Goal: Transaction & Acquisition: Purchase product/service

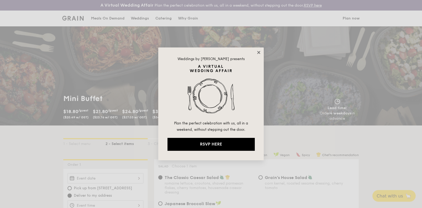
click at [260, 52] on icon at bounding box center [258, 52] width 3 height 3
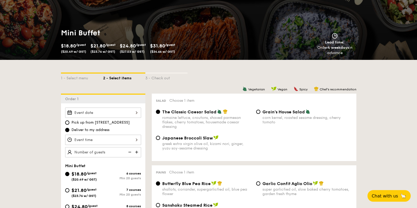
scroll to position [99, 0]
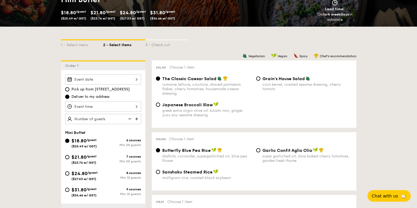
click at [118, 77] on div at bounding box center [103, 79] width 76 height 10
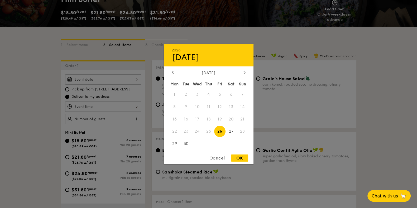
click at [244, 72] on icon at bounding box center [245, 72] width 2 height 3
click at [244, 71] on icon at bounding box center [245, 72] width 2 height 3
click at [219, 143] on span "28" at bounding box center [219, 143] width 11 height 11
click at [240, 157] on div "OK" at bounding box center [239, 158] width 17 height 7
type input "Nov 28, 2025"
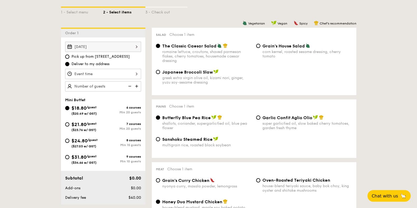
scroll to position [165, 0]
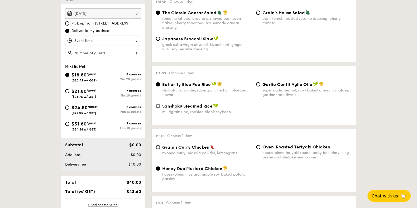
click at [113, 40] on div at bounding box center [103, 41] width 76 height 10
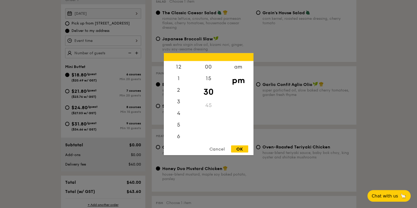
scroll to position [23, 0]
click at [180, 93] on div "4" at bounding box center [179, 91] width 30 height 15
click at [181, 135] on div "11" at bounding box center [179, 136] width 30 height 12
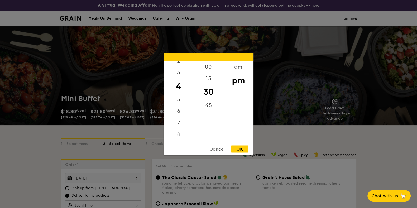
scroll to position [29, 0]
click at [240, 67] on div "am" at bounding box center [238, 68] width 30 height 15
click at [177, 135] on div "11" at bounding box center [179, 137] width 30 height 15
click at [247, 147] on div "OK" at bounding box center [239, 148] width 17 height 7
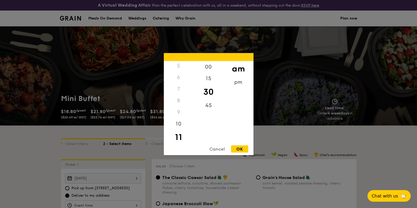
type input "11:30AM"
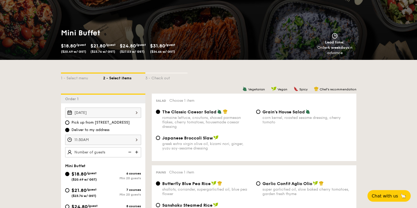
scroll to position [99, 0]
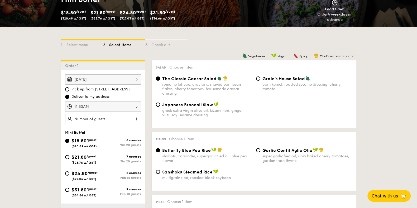
click at [137, 118] on img at bounding box center [137, 119] width 8 height 10
click at [135, 118] on img at bounding box center [137, 119] width 8 height 10
type input "25 guests"
click at [66, 156] on input "$21.80 /guest ($23.76 w/ GST) 7 courses Min 20 guests" at bounding box center [67, 157] width 4 height 4
radio input "true"
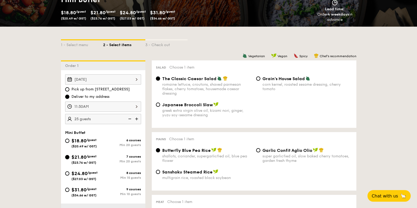
radio input "true"
radio input "false"
radio input "true"
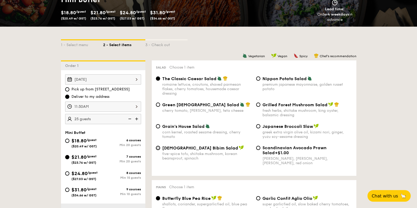
click at [158, 147] on input "Korean Bibim Salad five-spice tofu, shiitake mushroom, korean beansprout, spina…" at bounding box center [158, 148] width 4 height 4
radio input "true"
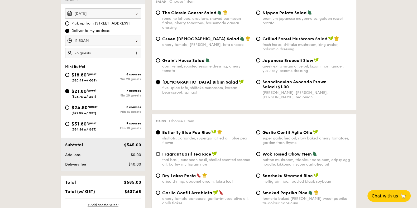
scroll to position [198, 0]
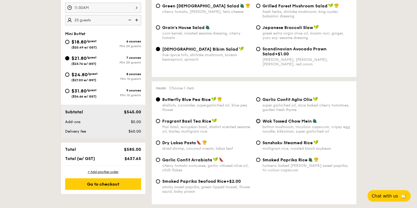
click at [258, 119] on input "Wok Tossed Chow Mein button mushroom, tricolour capsicum, cripsy egg noodle, ki…" at bounding box center [258, 121] width 4 height 4
radio input "true"
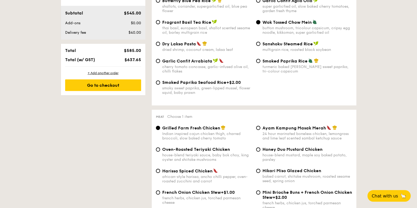
scroll to position [330, 0]
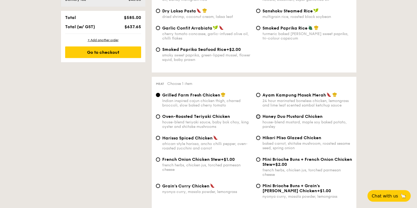
click at [260, 116] on input "Honey Duo Mustard Chicken house-blend mustard, maple soy baked potato, parsley" at bounding box center [258, 117] width 4 height 4
radio input "true"
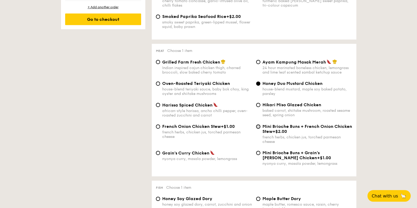
click at [258, 126] on input "Mini Brioche Buns + French Onion Chicken Stew +$2.00 french herbs, chicken jus,…" at bounding box center [258, 127] width 4 height 4
radio input "true"
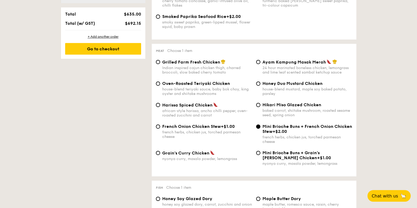
scroll to position [392, 0]
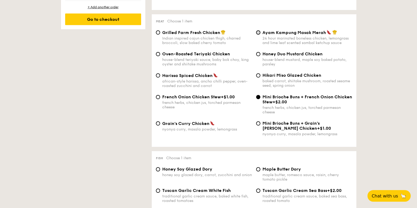
click at [257, 32] on input "Ayam Kampung Masak Merah 24 hour marinated boneless chicken, lemongrass and lim…" at bounding box center [258, 32] width 4 height 4
radio input "true"
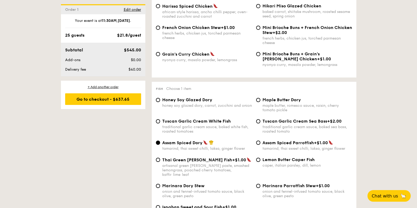
scroll to position [396, 0]
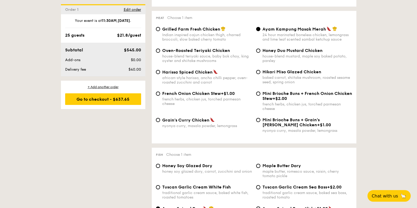
click at [262, 50] on div "Honey Duo Mustard Chicken house-blend mustard, maple soy baked potato, parsley" at bounding box center [304, 55] width 100 height 15
click at [257, 49] on input "Honey Duo Mustard Chicken house-blend mustard, maple soy baked potato, parsley" at bounding box center [258, 51] width 4 height 4
radio input "true"
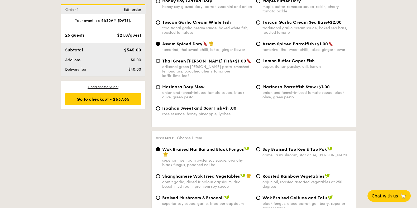
scroll to position [594, 0]
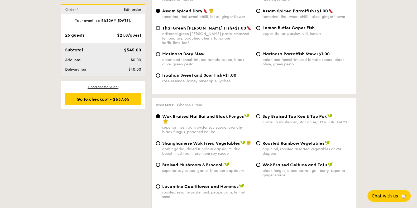
click at [160, 141] on div "Shanghainese Wok Fried Vegetables confit garlic, diced tricolour capsicum, duo …" at bounding box center [204, 148] width 100 height 15
click at [160, 141] on input "Shanghainese Wok Fried Vegetables confit garlic, diced tricolour capsicum, duo …" at bounding box center [158, 143] width 4 height 4
radio input "true"
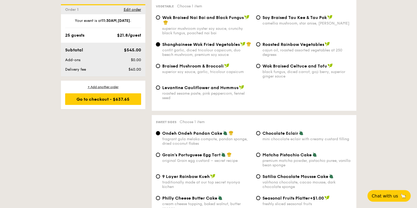
scroll to position [726, 0]
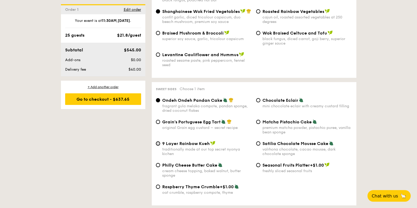
click at [158, 141] on input "9 Layer Rainbow Kueh traditionally made at our top secret nyonya kichen" at bounding box center [158, 143] width 4 height 4
radio input "true"
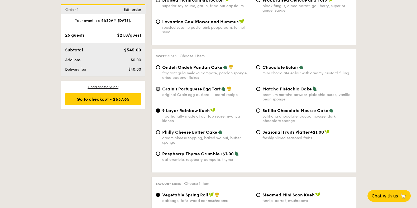
click at [157, 87] on input "Grain's Portuguese Egg Tart original Grain egg custard – secret recipe" at bounding box center [158, 89] width 4 height 4
radio input "true"
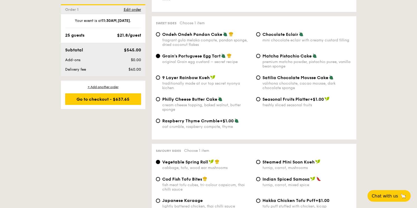
scroll to position [825, 0]
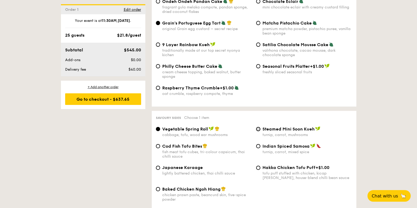
click at [257, 127] on input "Steamed Mini Soon Kueh turnip, carrot, mushrooms" at bounding box center [258, 129] width 4 height 4
radio input "true"
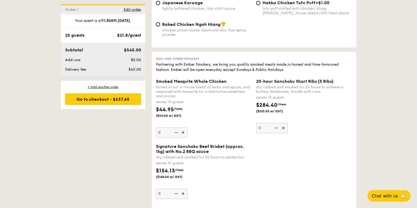
scroll to position [1154, 0]
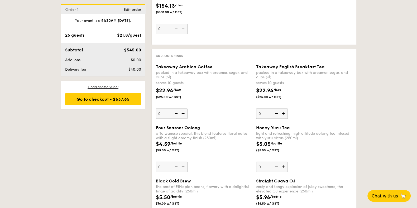
click at [181, 108] on img at bounding box center [184, 113] width 8 height 10
click at [181, 108] on input "0" at bounding box center [172, 113] width 32 height 10
type input "1"
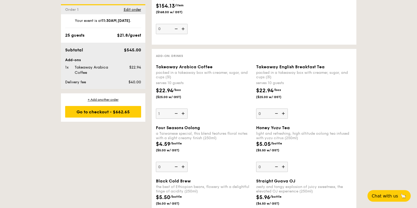
click at [284, 108] on img at bounding box center [284, 113] width 8 height 10
click at [284, 108] on input "0" at bounding box center [272, 113] width 32 height 10
type input "1"
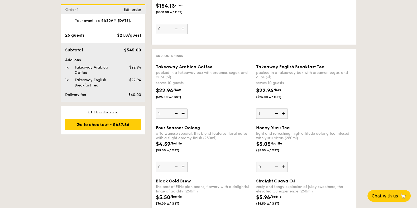
scroll to position [1187, 0]
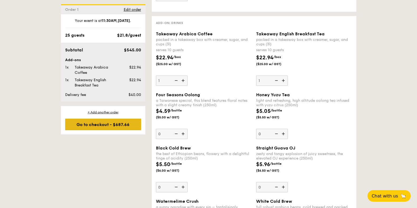
click at [111, 124] on div "Go to checkout - $687.66" at bounding box center [103, 125] width 76 height 12
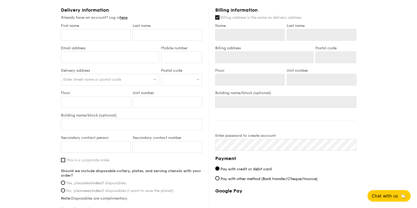
scroll to position [261, 0]
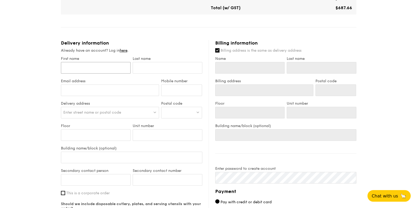
click at [81, 67] on input "First name" at bounding box center [96, 68] width 70 height 12
type input "K"
type input "Ka"
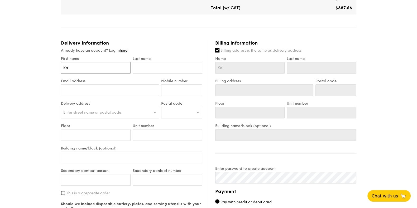
type input "Kar"
type input "Kare"
type input "Karen"
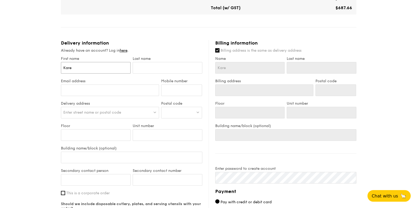
type input "Karen"
type input "Karen H"
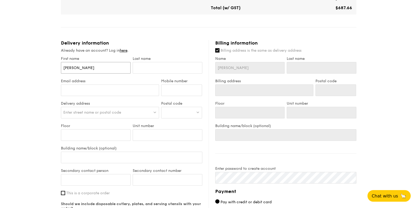
type input "Karen He"
type input "Karen Hen"
type input "Karen Heng"
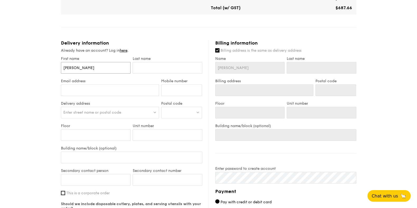
type input "Karen Heng"
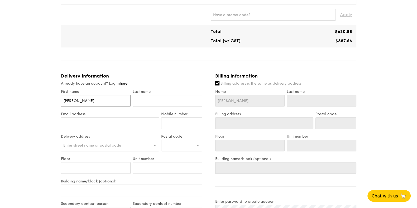
drag, startPoint x: 65, startPoint y: 100, endPoint x: 51, endPoint y: 100, distance: 13.5
click at [51, 100] on div "1 - Select menu 2 - Select items 3 - Check out Mini Buffet $21.80 /guest ($23.7…" at bounding box center [208, 68] width 417 height 570
click at [77, 99] on input "Karen Heng" at bounding box center [96, 101] width 70 height 12
drag, startPoint x: 86, startPoint y: 99, endPoint x: 56, endPoint y: 99, distance: 30.1
click at [56, 99] on div "1 - Select menu 2 - Select items 3 - Check out Mini Buffet $21.80 /guest ($23.7…" at bounding box center [208, 68] width 417 height 570
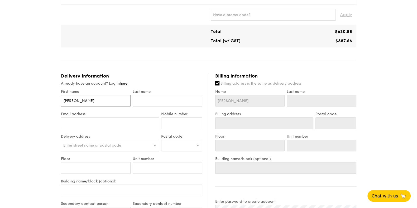
type input "H"
type input "He"
type input "Hen"
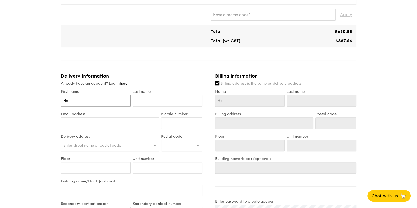
type input "Hen"
type input "Heng"
click at [143, 101] on input "text" at bounding box center [168, 101] width 70 height 12
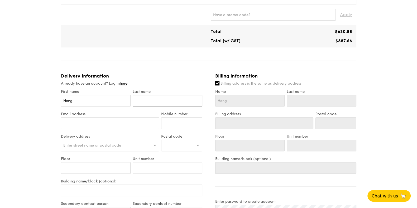
type input "W"
type input "We"
type input "Wee"
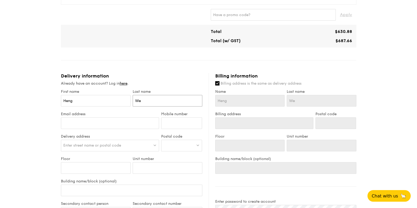
type input "Wee"
type input "Wee L"
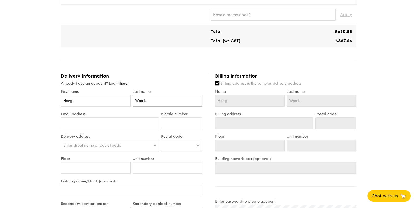
type input "Wee Li"
type input "Wee Lin"
type input "Wee Ling"
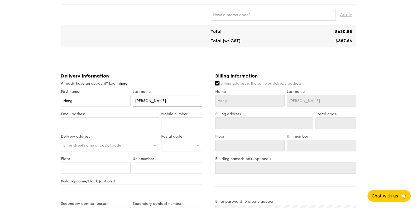
type input "Wee Ling"
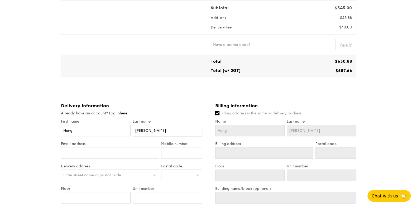
scroll to position [264, 0]
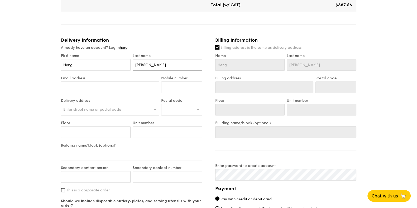
type input "Wee Ling"
click at [85, 83] on input "Email address" at bounding box center [110, 88] width 98 height 12
type input "[EMAIL_ADDRESS][DOMAIN_NAME]"
click at [170, 84] on input "Mobile number" at bounding box center [181, 88] width 41 height 12
click at [177, 87] on input "823339878" at bounding box center [181, 88] width 41 height 12
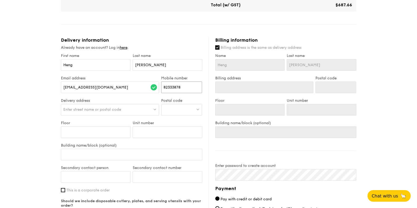
type input "82333878"
click at [102, 104] on div "Enter street name or postal code" at bounding box center [110, 110] width 98 height 12
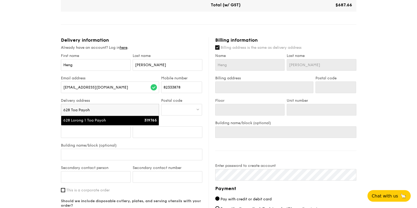
type input "628 Toa Payoh"
click at [121, 123] on li "628 Lorong 1 Toa Payoh 319765" at bounding box center [110, 120] width 98 height 9
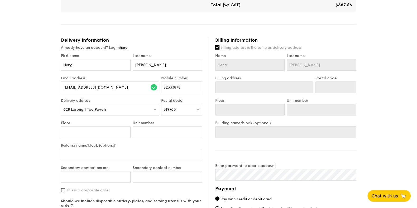
type input "628 Lorong 1 Toa Payoh"
type input "319765"
click at [94, 132] on input "Floor" at bounding box center [96, 132] width 70 height 12
click at [97, 151] on input "Building name/block (optional)" at bounding box center [131, 155] width 141 height 12
type input "C"
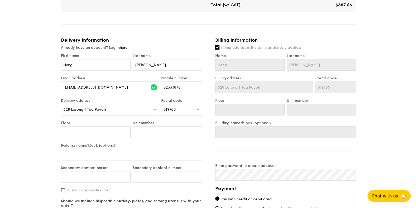
type input "C"
type input "CH"
type input "CHI"
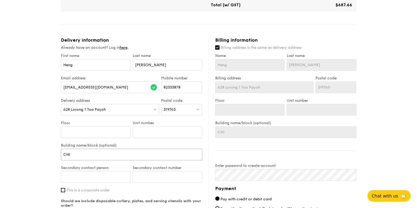
type input "CHIJ"
type input "CHIJ P"
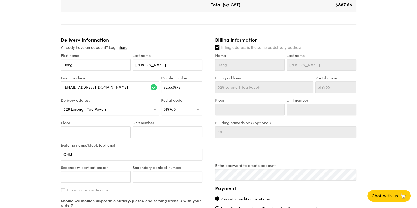
type input "CHIJ P"
type input "CHIJ Pr"
type input "CHIJ Pri"
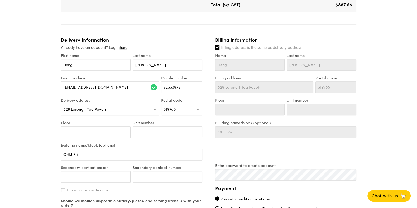
type input "CHIJ Prim"
type input "CHIJ Prima"
type input "CHIJ Primar"
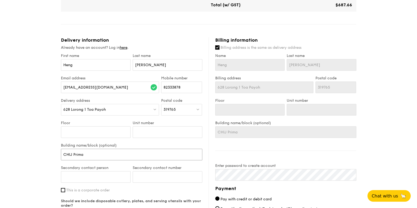
type input "CHIJ Primar"
type input "CHIJ Primary"
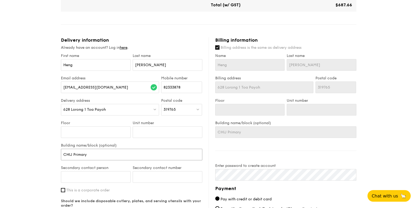
type input "CHIJ Primary ("
type input "CHIJ Primary ()"
type input "CHIJ Primary (T)"
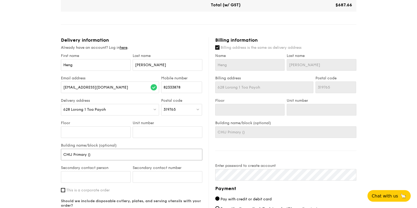
type input "CHIJ Primary (T)"
type input "CHIJ Primary (To)"
type input "CHIJ Primary (Toa)"
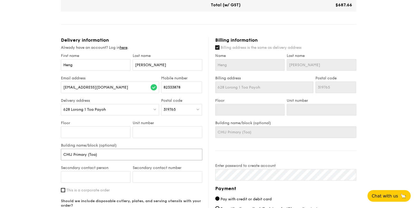
type input "CHIJ Primary (Toa )"
type input "CHIJ Primary (Toa P)"
type input "CHIJ Primary (Toa Pa)"
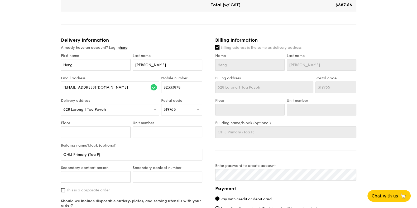
type input "CHIJ Primary (Toa Pa)"
type input "CHIJ Primary (Toa Pay)"
type input "CHIJ Primary (Toa Payo)"
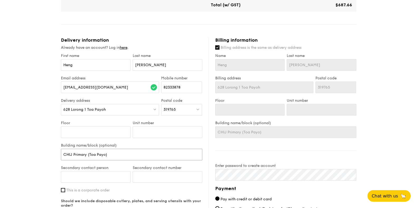
type input "CHIJ Primary (Toa Payoh)"
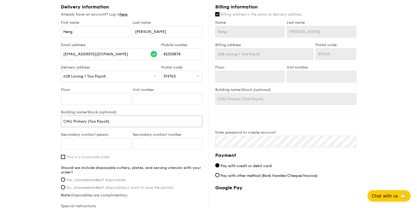
type input "CHIJ Primary (Toa Payoh)"
click at [112, 141] on input "Secondary contact person" at bounding box center [96, 144] width 70 height 12
click at [63, 156] on input "This is a corporate order" at bounding box center [63, 157] width 4 height 4
checkbox input "true"
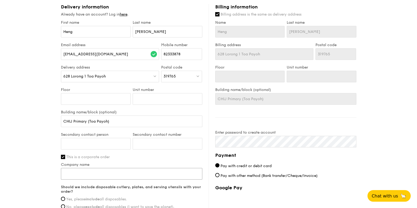
click at [119, 172] on input "Company name" at bounding box center [131, 174] width 141 height 12
drag, startPoint x: 118, startPoint y: 123, endPoint x: 59, endPoint y: 121, distance: 59.1
click at [84, 172] on input "Company name" at bounding box center [131, 174] width 141 height 12
paste input "CHIJ Primary (Toa Payoh)"
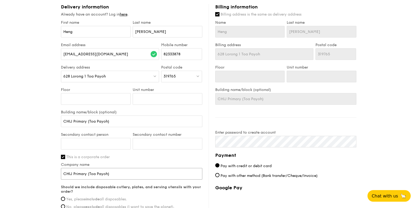
scroll to position [363, 0]
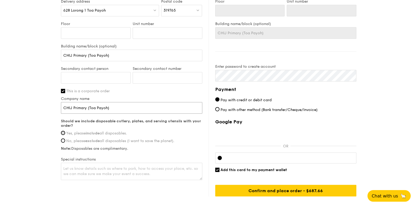
type input "CHIJ Primary (Toa Payoh)"
click at [64, 132] on input "Yes, please include all disposables." at bounding box center [63, 133] width 4 height 4
radio input "true"
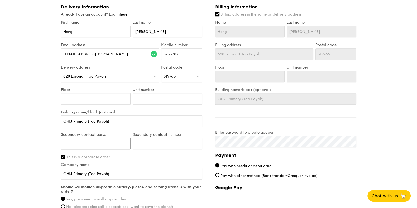
click at [91, 142] on input "Secondary contact person" at bounding box center [96, 144] width 70 height 12
click at [152, 143] on input "Secondary contact number" at bounding box center [168, 144] width 70 height 12
type input "90610408"
click at [85, 142] on input "Secondary contact person" at bounding box center [96, 144] width 70 height 12
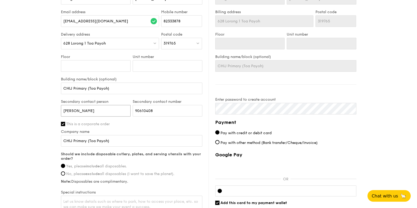
type input "Jasmine Ho"
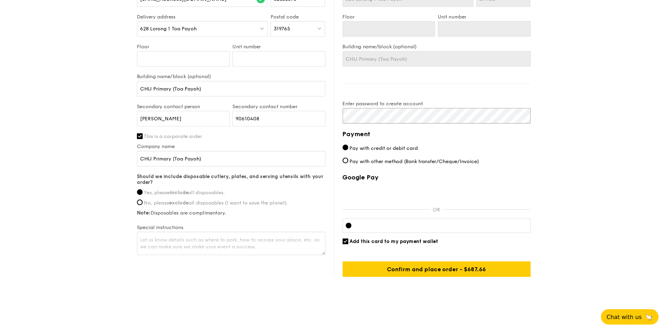
scroll to position [269, 0]
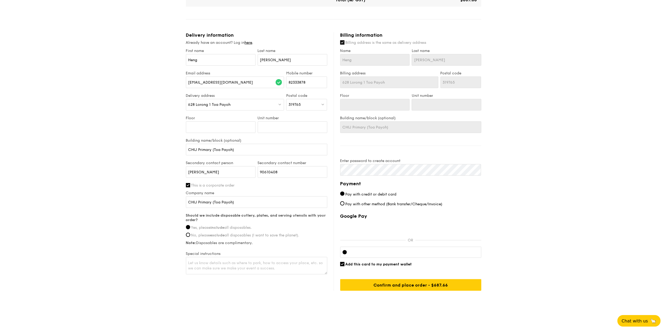
drag, startPoint x: 407, startPoint y: 2, endPoint x: 463, endPoint y: 322, distance: 324.9
click at [417, 208] on html "A Virtual Wedding Affair Plan the perfect celebration with us, all in a weekend…" at bounding box center [333, 32] width 667 height 602
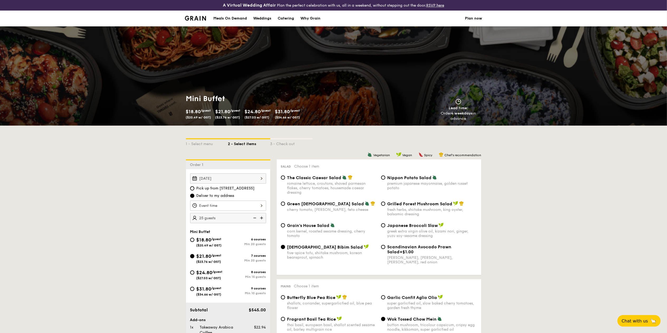
click at [199, 20] on img at bounding box center [195, 18] width 21 height 5
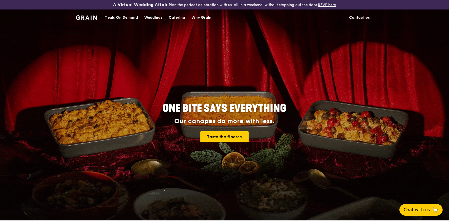
drag, startPoint x: 0, startPoint y: 0, endPoint x: 255, endPoint y: 68, distance: 263.9
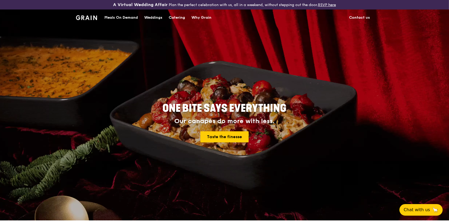
click at [255, 68] on div "ONE BITE SAYS EVERYTHING Our canapés do more with less. Taste the finesse" at bounding box center [225, 122] width 296 height 195
click at [88, 16] on img at bounding box center [86, 17] width 21 height 5
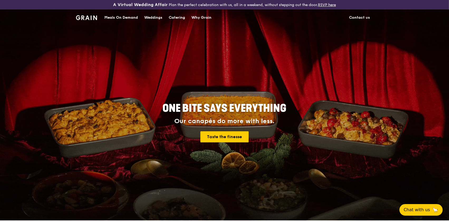
click at [92, 18] on img at bounding box center [86, 17] width 21 height 5
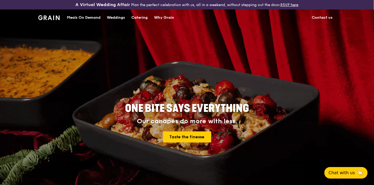
drag, startPoint x: 203, startPoint y: 1, endPoint x: 182, endPoint y: 47, distance: 51.6
click at [178, 47] on div "ONE BITE SAYS EVERYTHING Our canapés do more with less. Taste the finesse" at bounding box center [187, 122] width 262 height 195
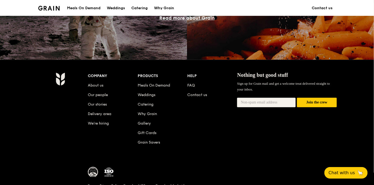
scroll to position [528, 0]
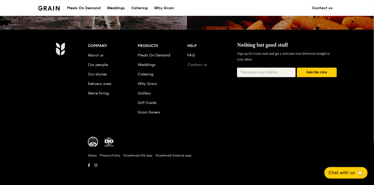
click at [200, 65] on link "Contact us" at bounding box center [198, 65] width 20 height 4
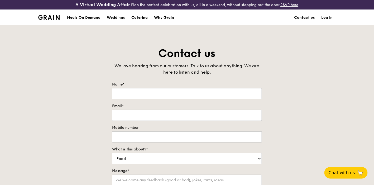
click at [327, 16] on link "Log in" at bounding box center [327, 18] width 18 height 16
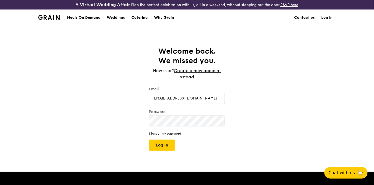
type input "[EMAIL_ADDRESS][DOMAIN_NAME]"
drag, startPoint x: 210, startPoint y: 98, endPoint x: 93, endPoint y: 103, distance: 117.5
click at [93, 103] on div "Welcome back. We missed you. New user? Create a new account instead. Email [EMA…" at bounding box center [187, 98] width 374 height 104
click at [200, 70] on link "Create a new account" at bounding box center [197, 71] width 47 height 6
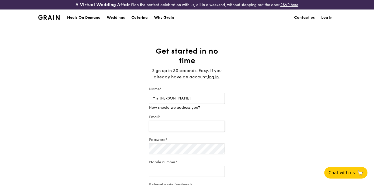
type input "Mrs [PERSON_NAME]"
click at [170, 127] on div "Email*" at bounding box center [187, 124] width 76 height 18
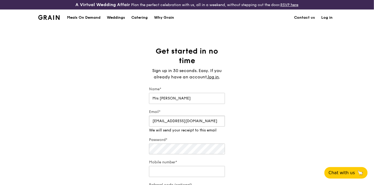
scroll to position [29, 0]
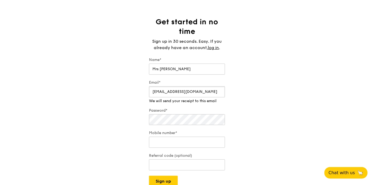
type input "[EMAIL_ADDRESS][DOMAIN_NAME]"
click at [174, 120] on div "Password*" at bounding box center [187, 117] width 76 height 18
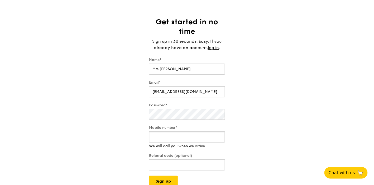
click at [199, 146] on div "Mobile number* We will call you when we arrive" at bounding box center [187, 137] width 76 height 24
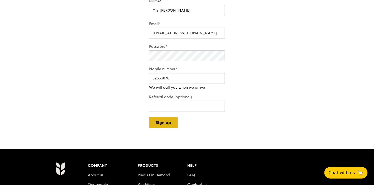
type input "82333878"
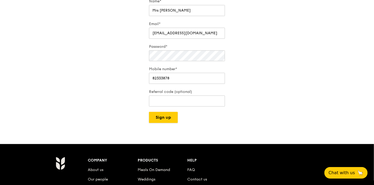
drag, startPoint x: 161, startPoint y: 121, endPoint x: 174, endPoint y: 122, distance: 13.0
click at [161, 121] on button "Sign up" at bounding box center [163, 117] width 29 height 11
click at [172, 115] on button "Sign up" at bounding box center [163, 117] width 29 height 11
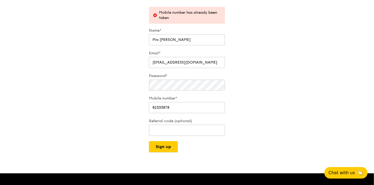
scroll to position [21, 0]
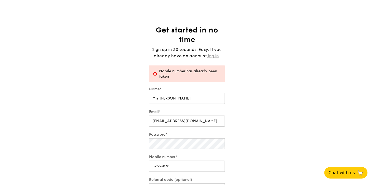
click at [215, 55] on link "log in" at bounding box center [213, 56] width 11 height 6
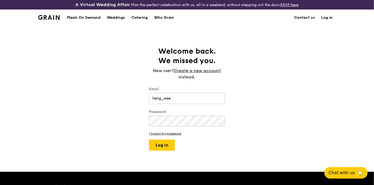
type input "[EMAIL_ADDRESS][DOMAIN_NAME]"
click at [164, 148] on button "Log in" at bounding box center [162, 145] width 26 height 11
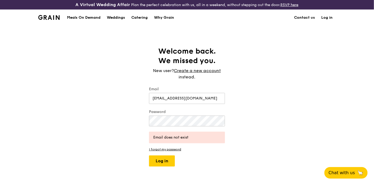
click at [270, 89] on div "Welcome back. We missed you. New user? Create a new account instead. Email [EMA…" at bounding box center [187, 106] width 374 height 120
